Goal: Task Accomplishment & Management: Complete application form

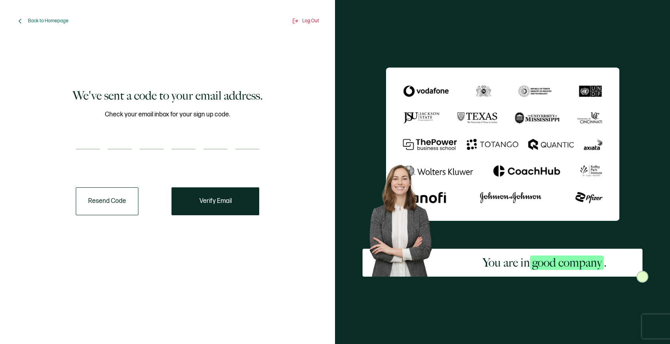
click at [91, 142] on input "number" at bounding box center [88, 142] width 24 height 16
type input "8"
type input "9"
type input "8"
type input "2"
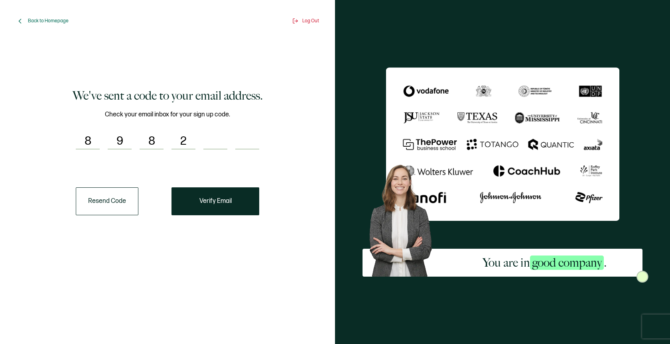
type input "6"
type input "1"
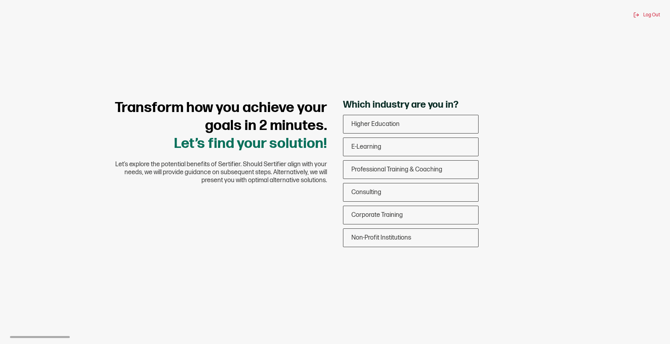
click at [205, 199] on div "Transform how you achieve your goals in 2 minutes. Let’s find your solution! Le…" at bounding box center [335, 175] width 479 height 152
click at [367, 191] on span "Consulting" at bounding box center [367, 193] width 30 height 8
click at [0, 0] on input "Consulting" at bounding box center [0, 0] width 0 height 0
